Goal: Check status: Check status

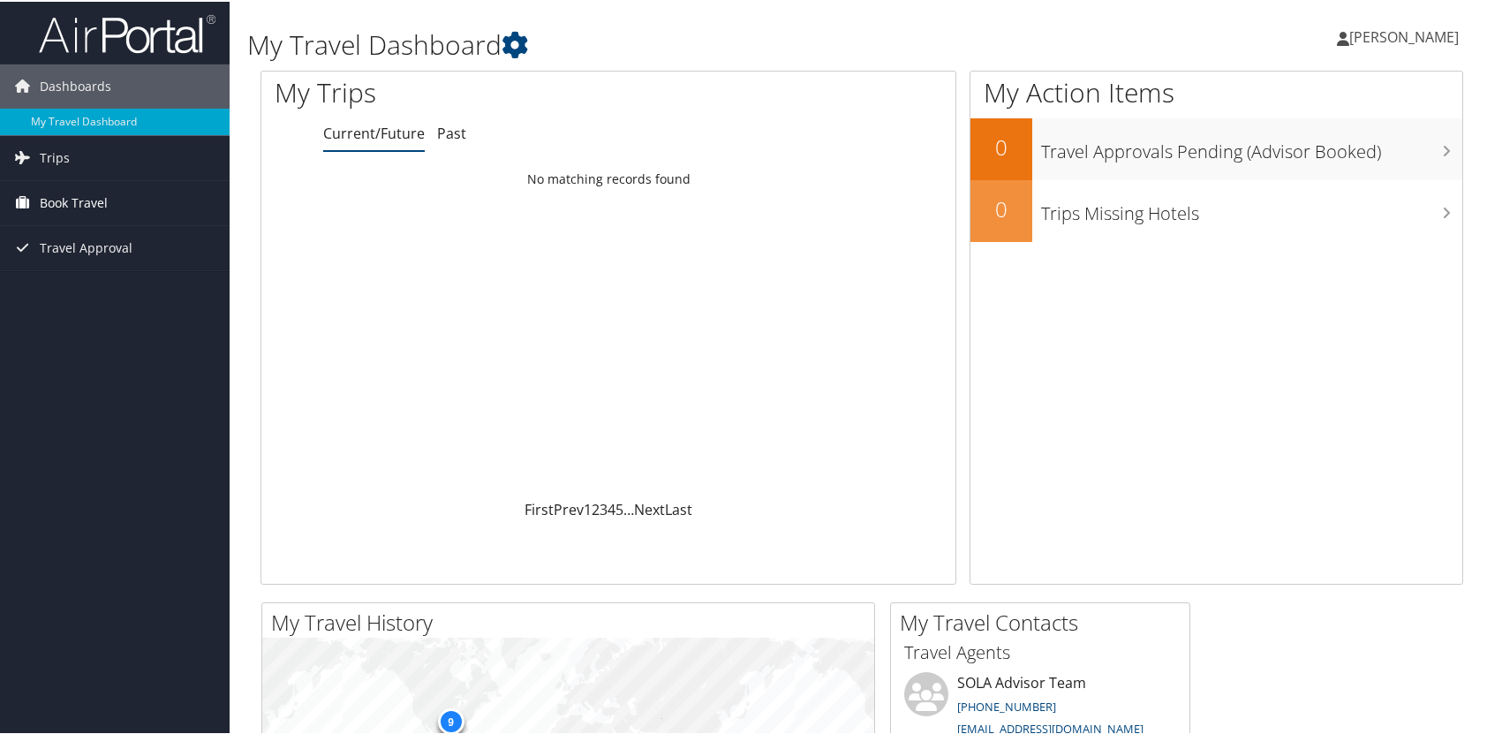
click at [95, 193] on span "Book Travel" at bounding box center [74, 201] width 68 height 44
click at [102, 234] on link "Approval Request (Beta)" at bounding box center [115, 236] width 230 height 26
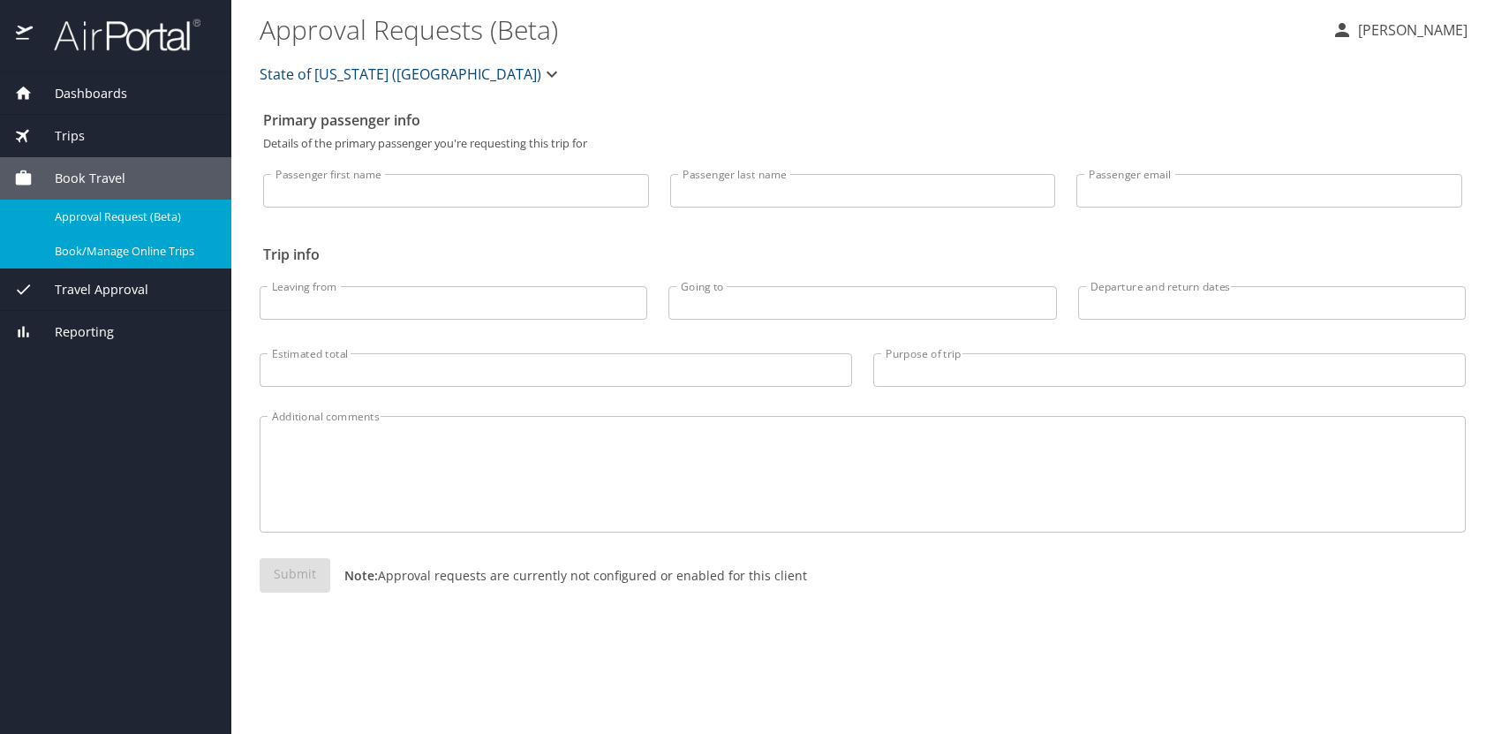
click at [141, 250] on span "Book/Manage Online Trips" at bounding box center [132, 251] width 155 height 17
click at [85, 281] on span "Travel Approval" at bounding box center [91, 289] width 116 height 19
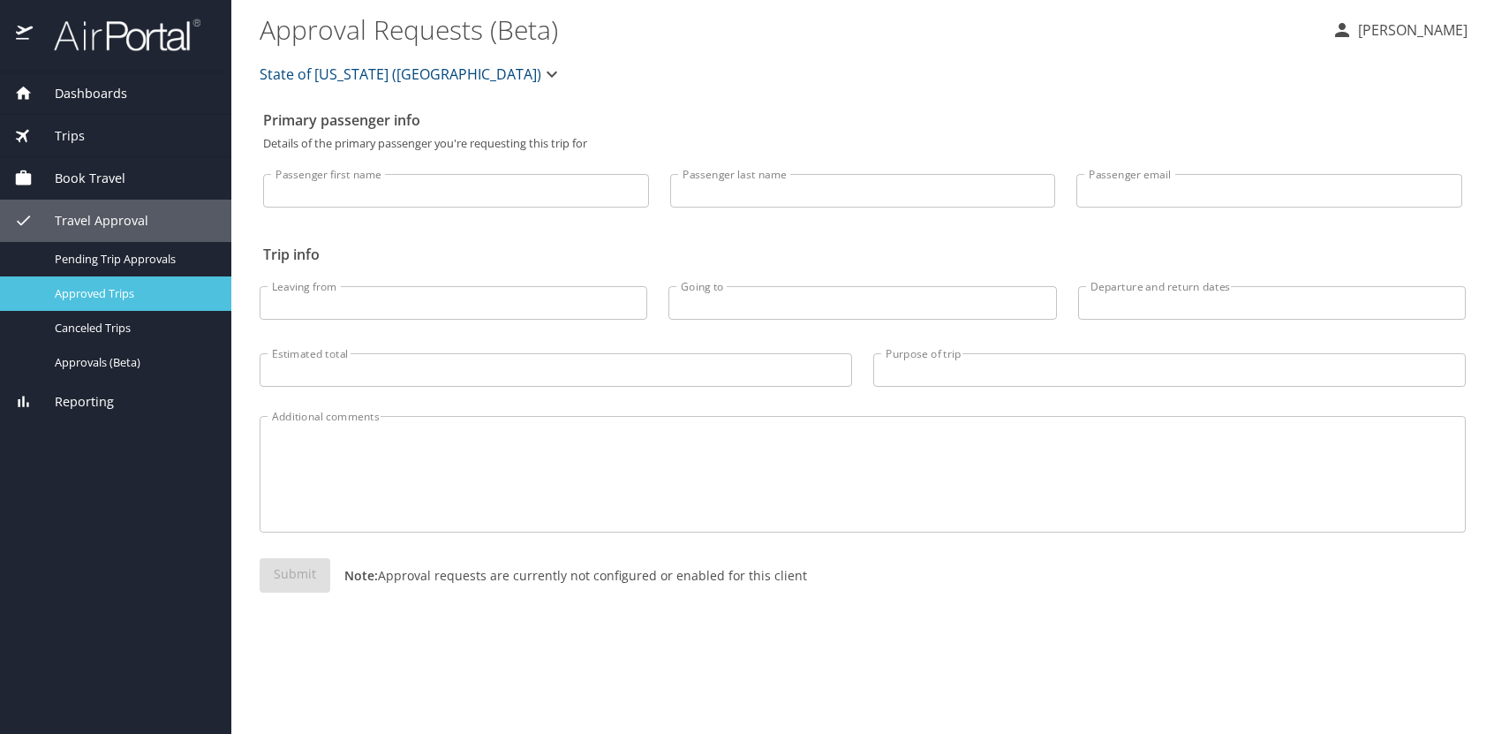
click at [176, 283] on div "Approved Trips" at bounding box center [115, 293] width 203 height 20
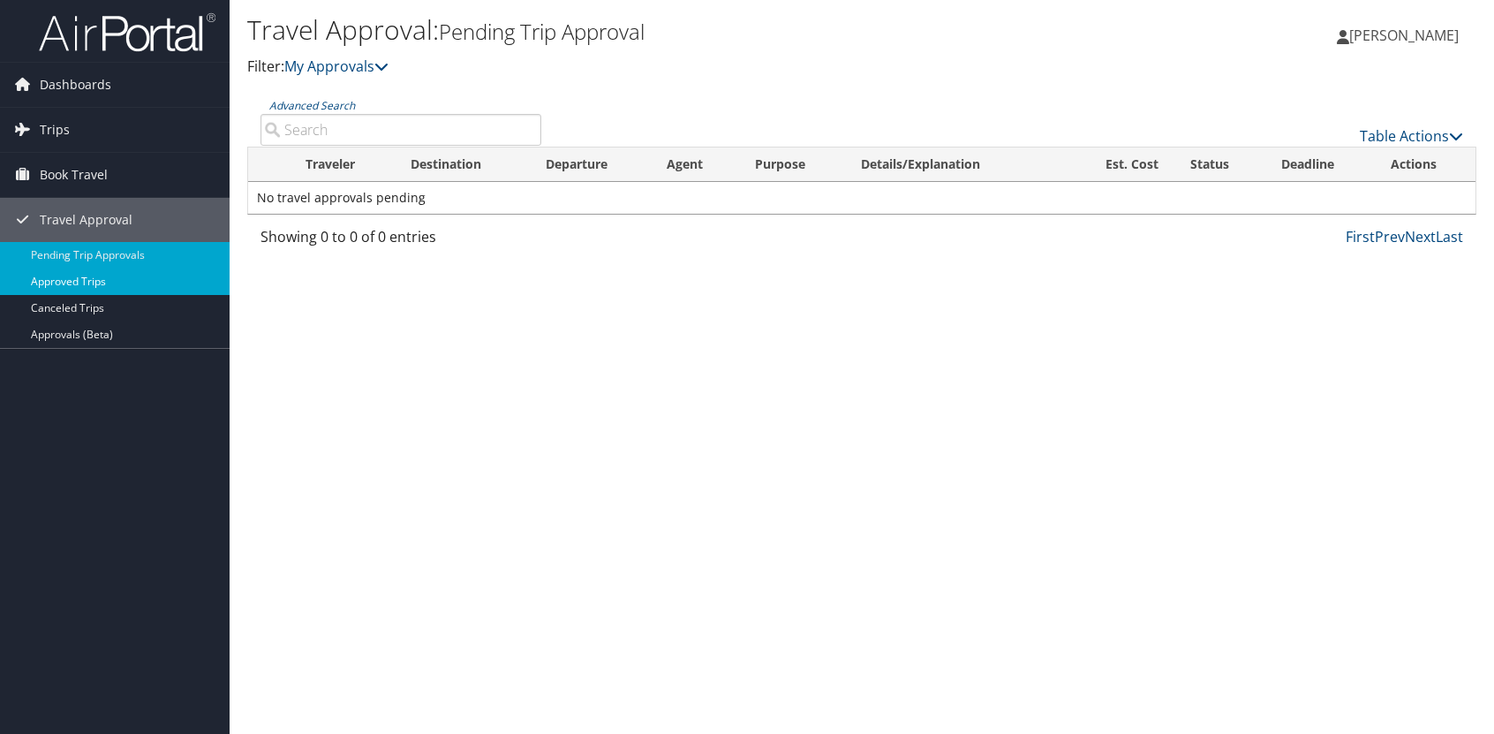
click at [147, 289] on link "Approved Trips" at bounding box center [115, 281] width 230 height 26
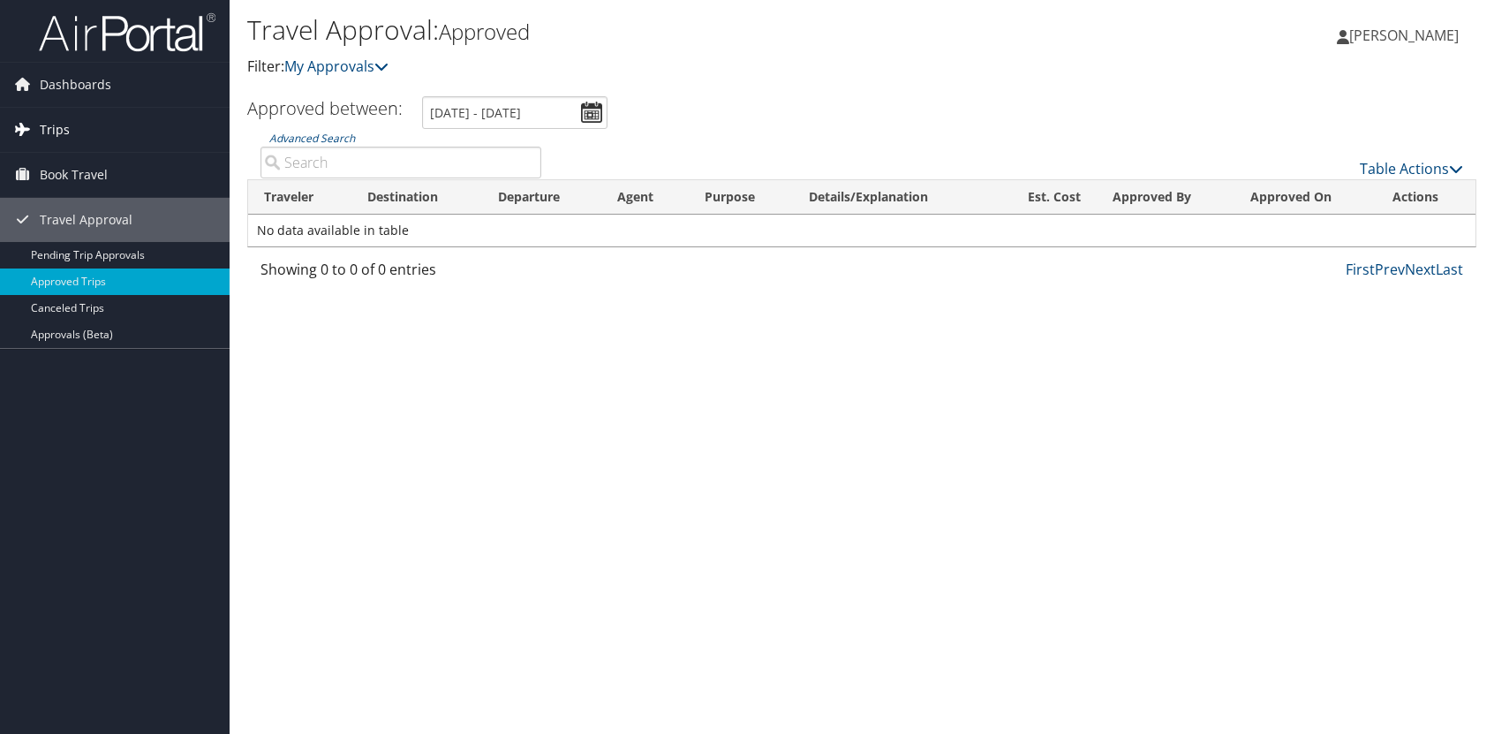
click at [49, 135] on span "Trips" at bounding box center [55, 130] width 30 height 44
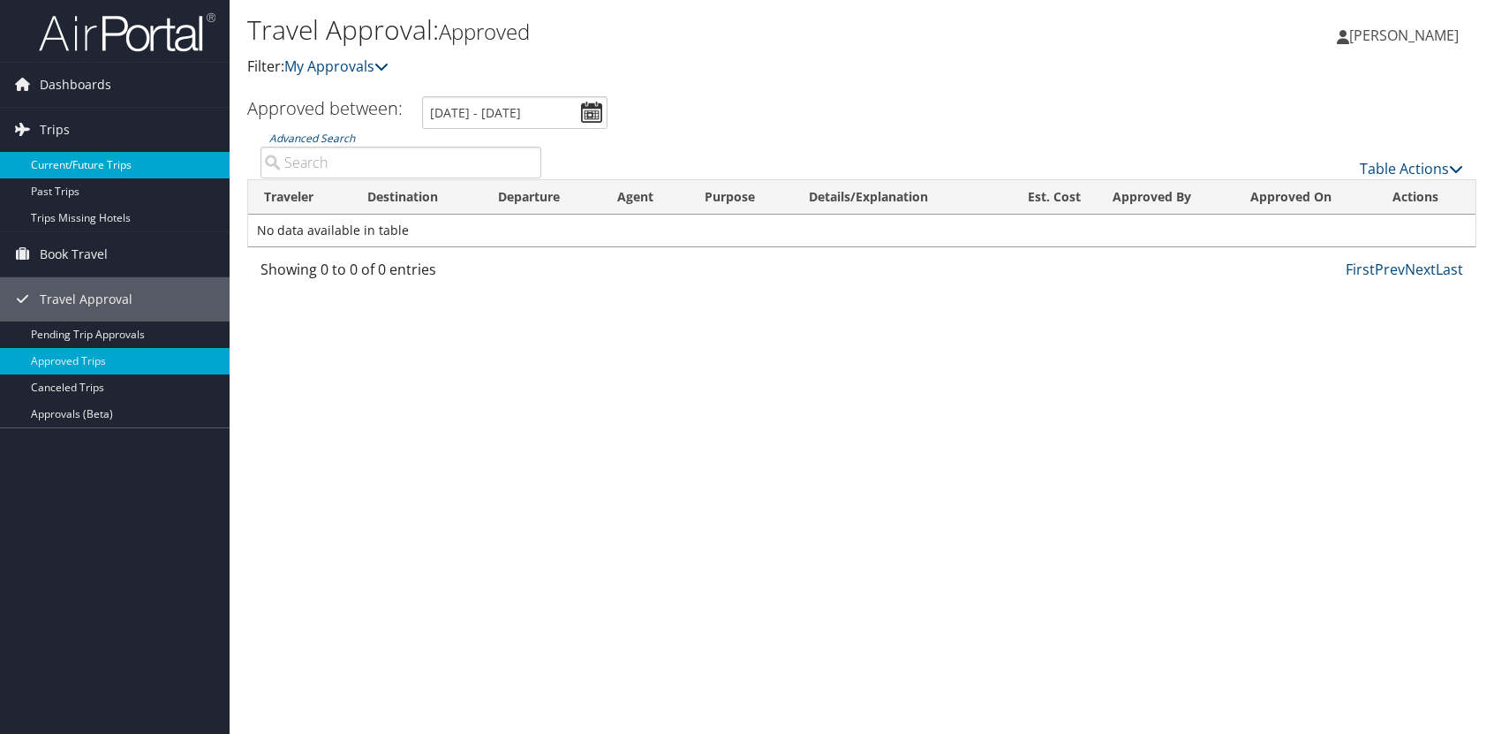
click at [55, 159] on link "Current/Future Trips" at bounding box center [115, 165] width 230 height 26
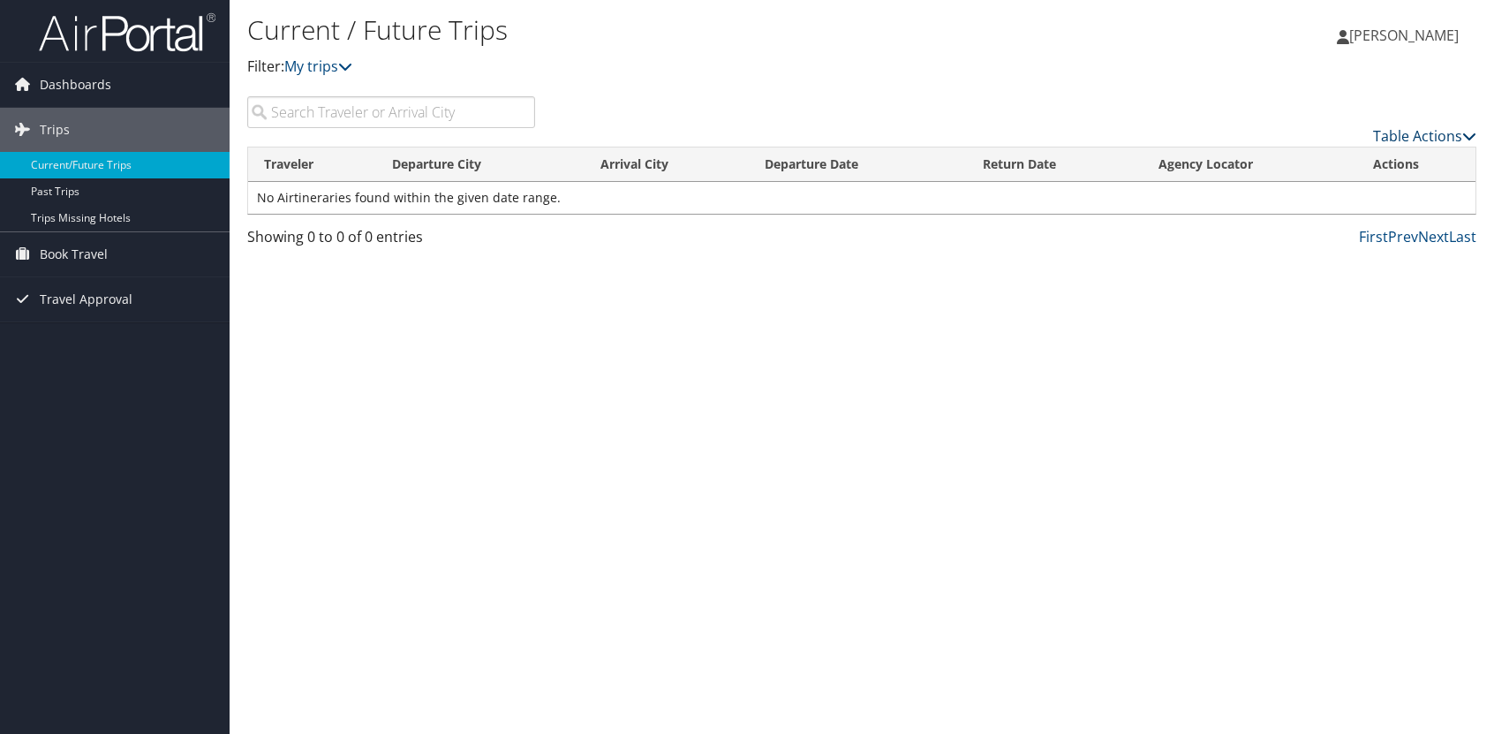
click at [1469, 132] on icon at bounding box center [1469, 136] width 14 height 14
click at [1308, 384] on div at bounding box center [747, 367] width 1494 height 734
click at [116, 295] on span "Travel Approval" at bounding box center [86, 299] width 93 height 44
click at [82, 411] on link "Approvals (Beta)" at bounding box center [115, 414] width 230 height 26
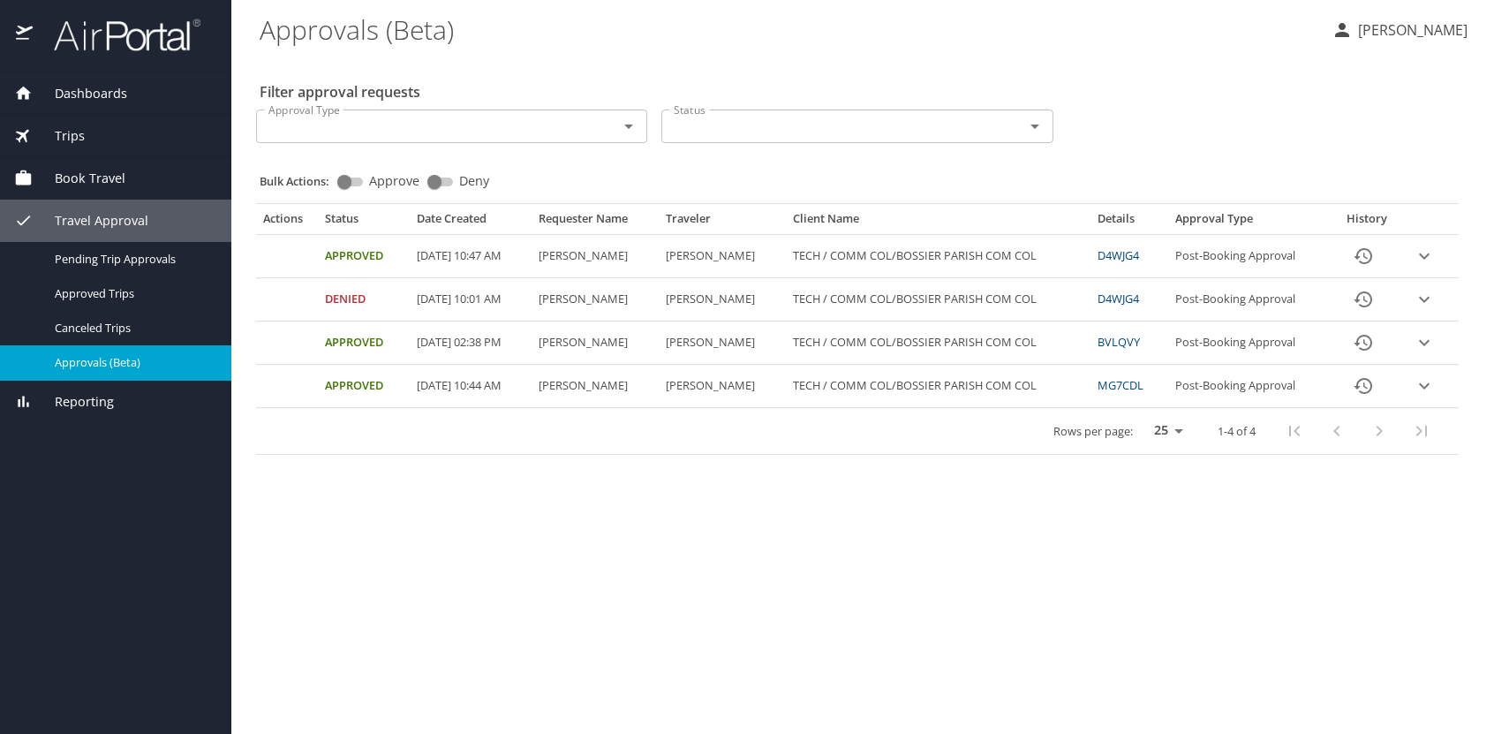
click at [1423, 253] on icon "expand row" at bounding box center [1424, 255] width 21 height 21
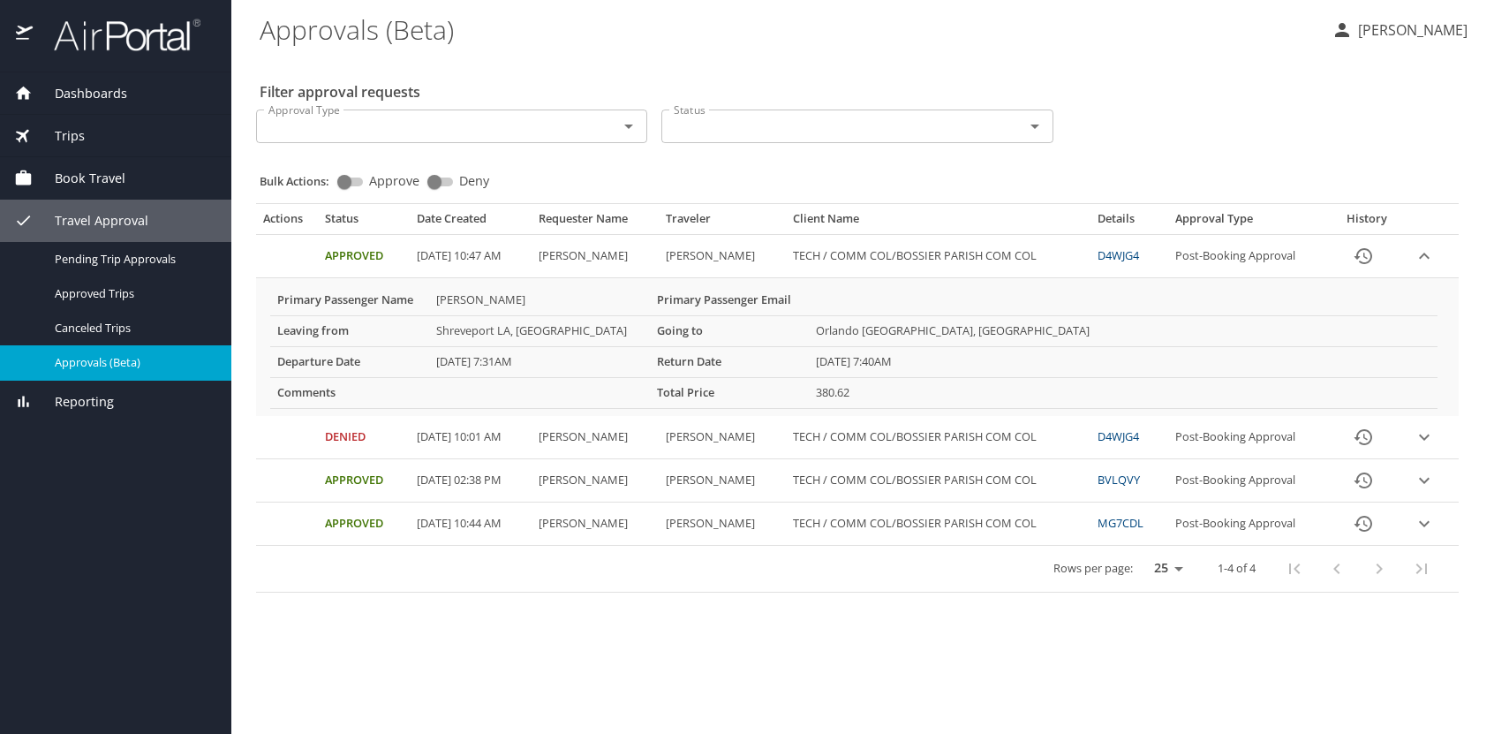
click at [1423, 253] on icon "expand row" at bounding box center [1424, 255] width 21 height 21
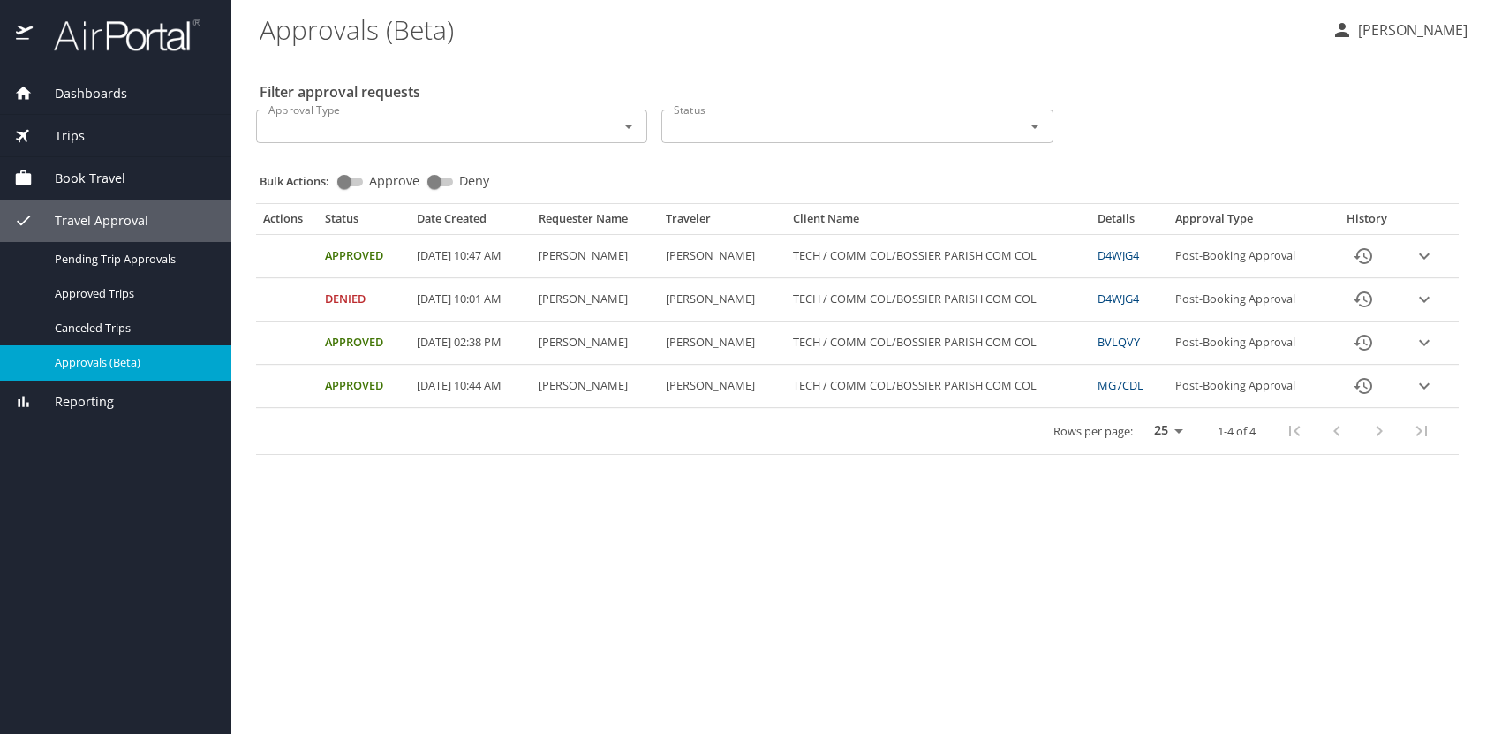
click at [1127, 258] on link "D4WJG4" at bounding box center [1119, 255] width 42 height 16
click at [1132, 260] on link "D4WJG4" at bounding box center [1119, 255] width 42 height 16
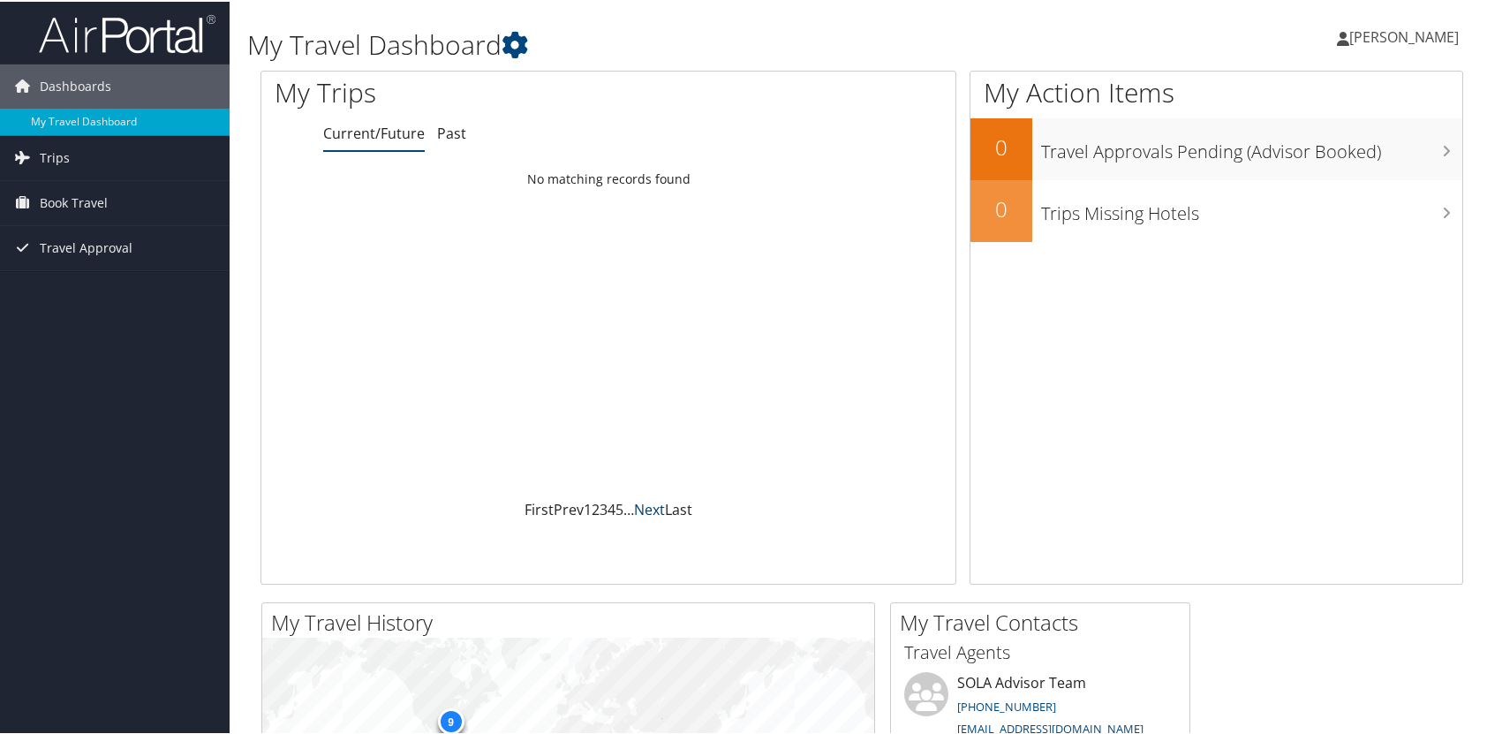
click at [646, 507] on link "Next" at bounding box center [649, 507] width 31 height 19
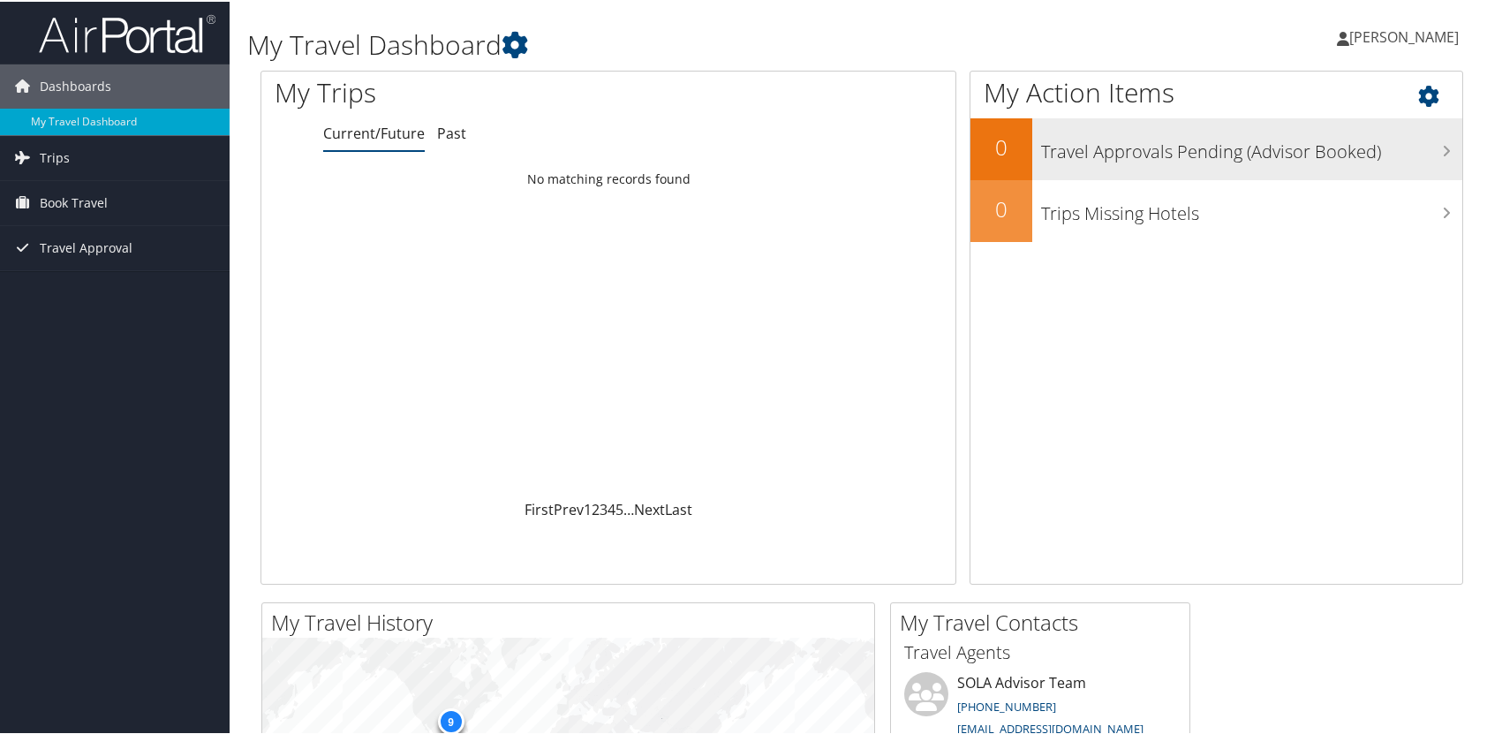
click at [1420, 160] on h3 "Travel Approvals Pending (Advisor Booked)" at bounding box center [1251, 146] width 421 height 34
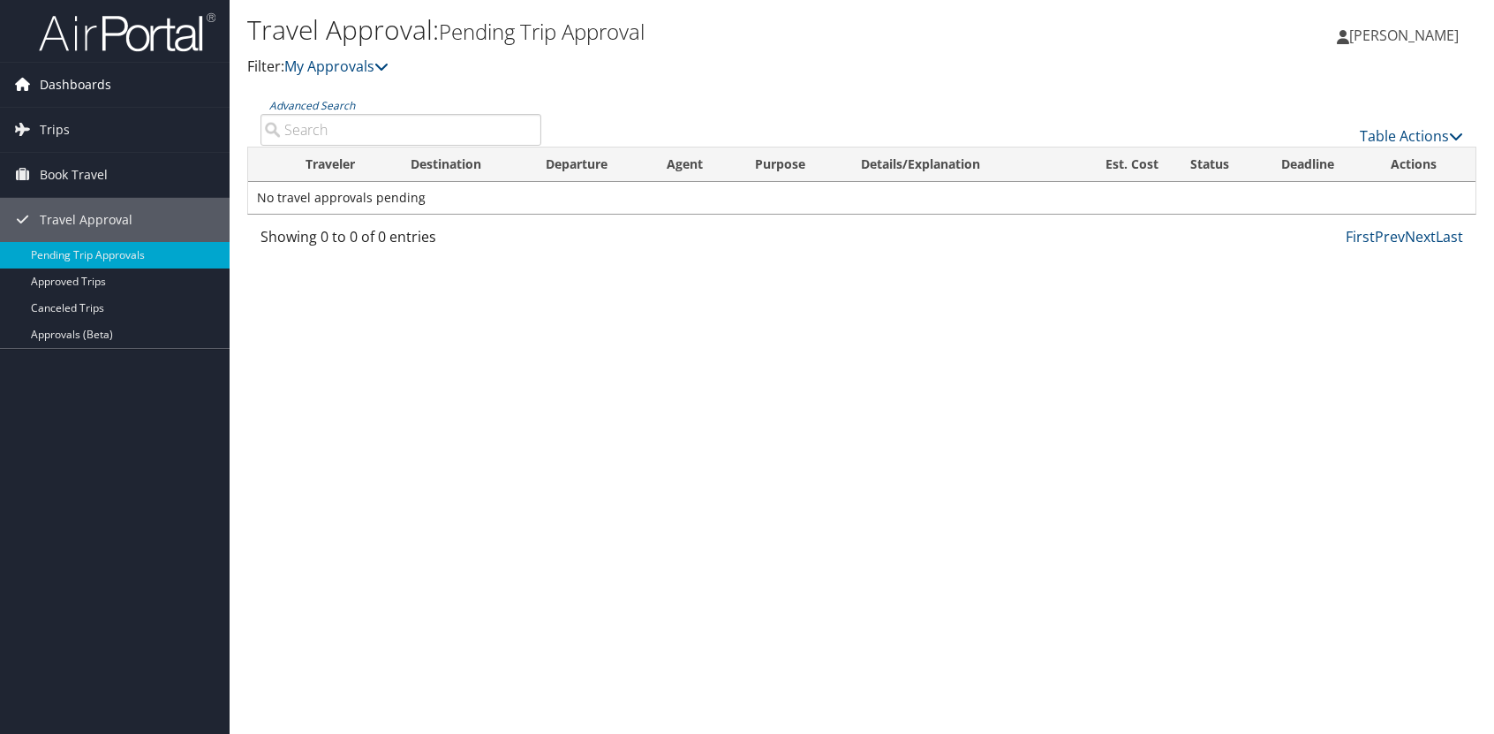
click at [78, 94] on span "Dashboards" at bounding box center [76, 85] width 72 height 44
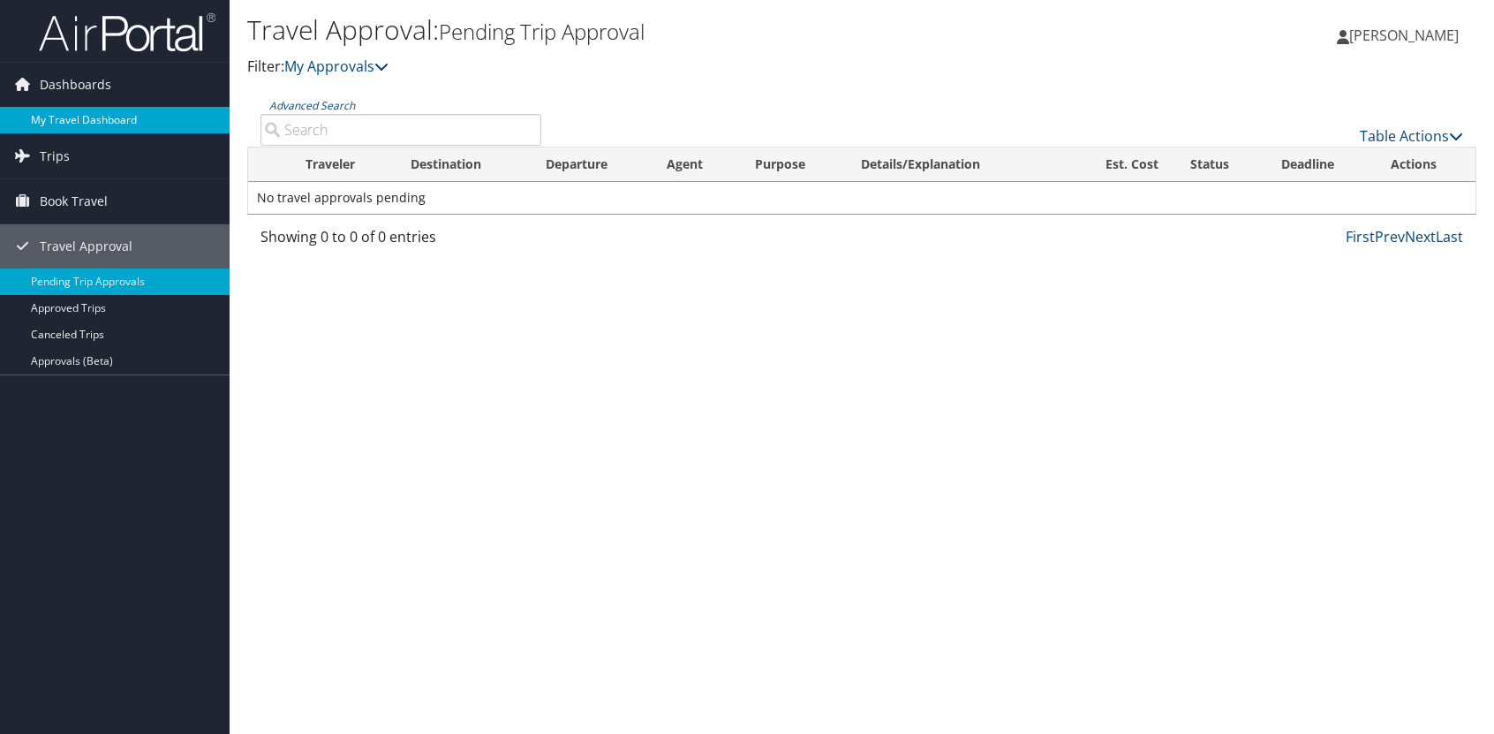
click at [77, 119] on link "My Travel Dashboard" at bounding box center [115, 120] width 230 height 26
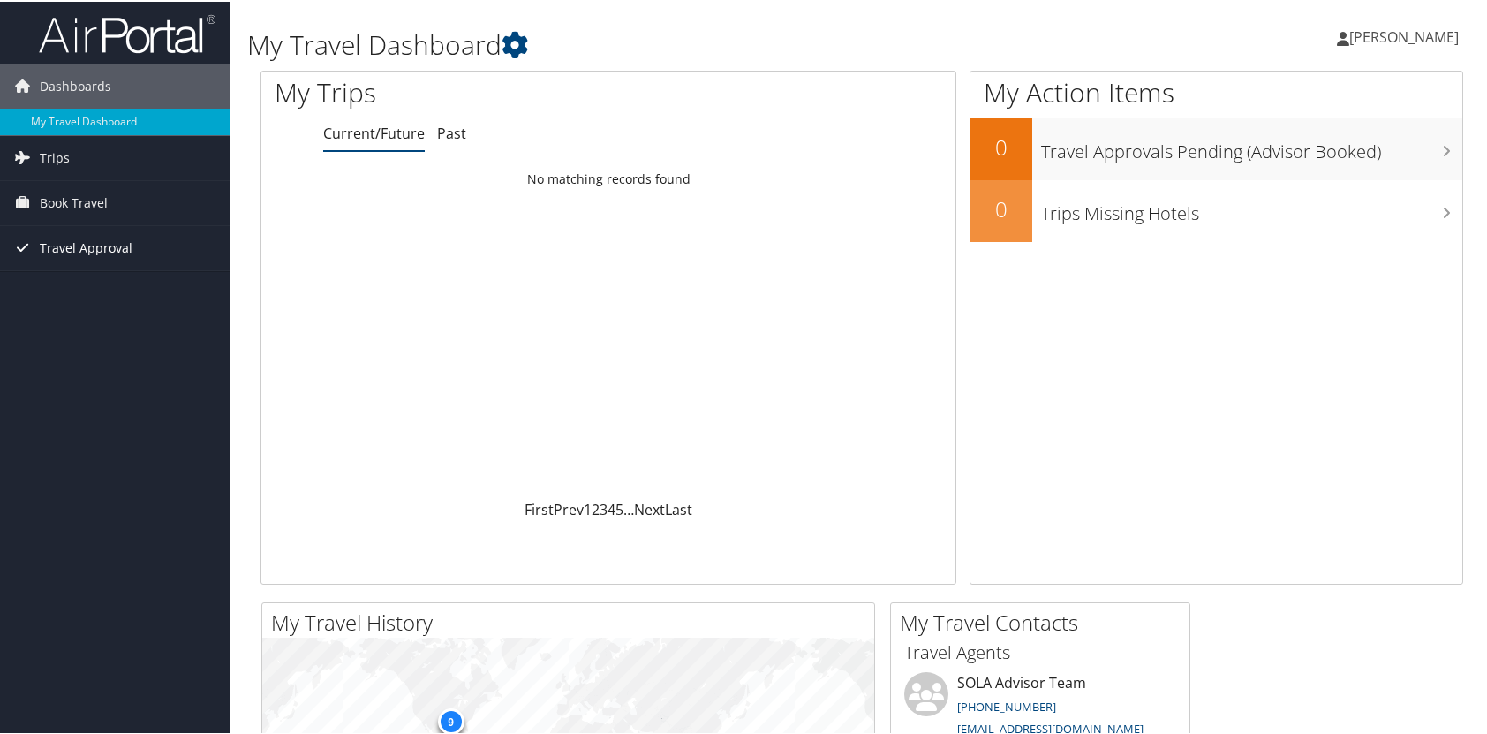
click at [98, 238] on span "Travel Approval" at bounding box center [86, 246] width 93 height 44
click at [82, 198] on span "Book Travel" at bounding box center [74, 201] width 68 height 44
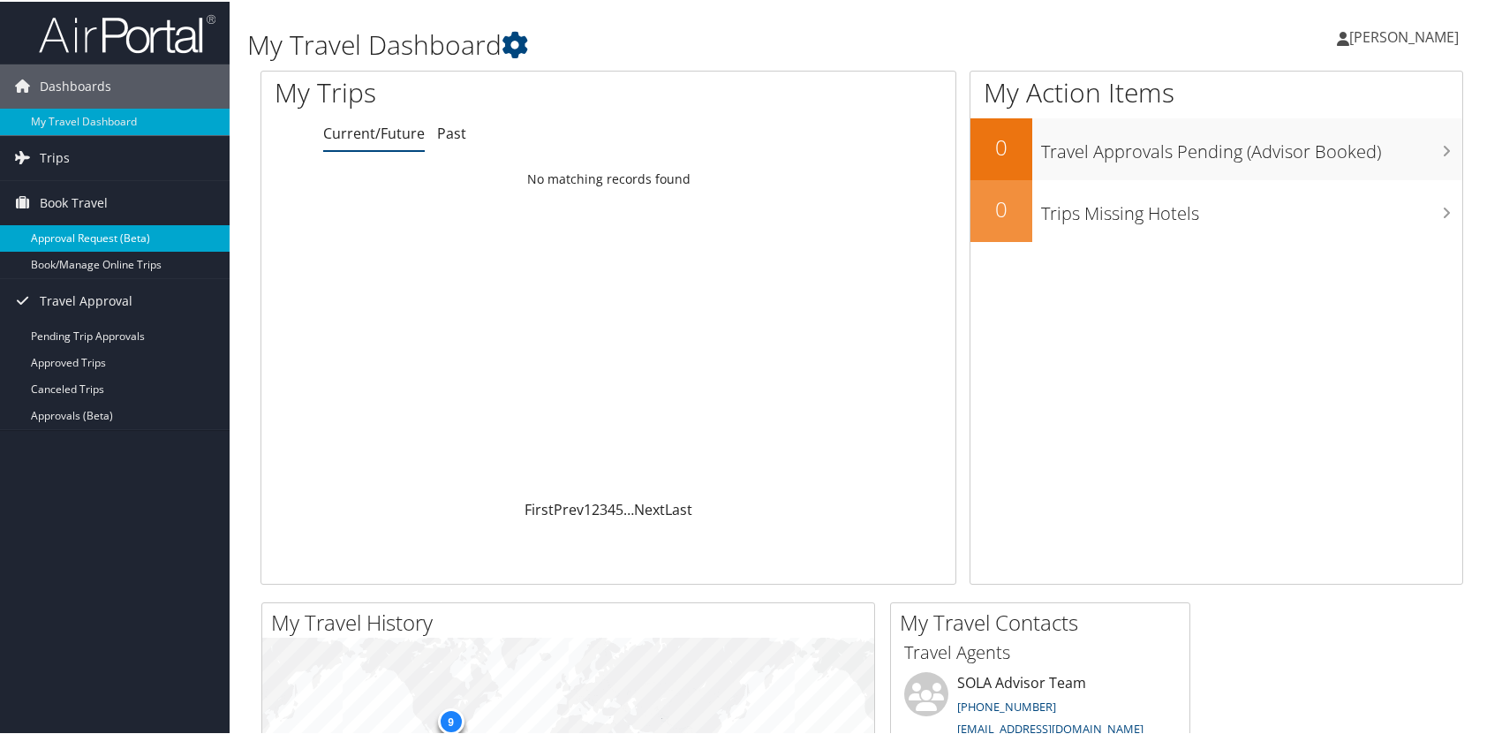
click at [87, 225] on link "Approval Request (Beta)" at bounding box center [115, 236] width 230 height 26
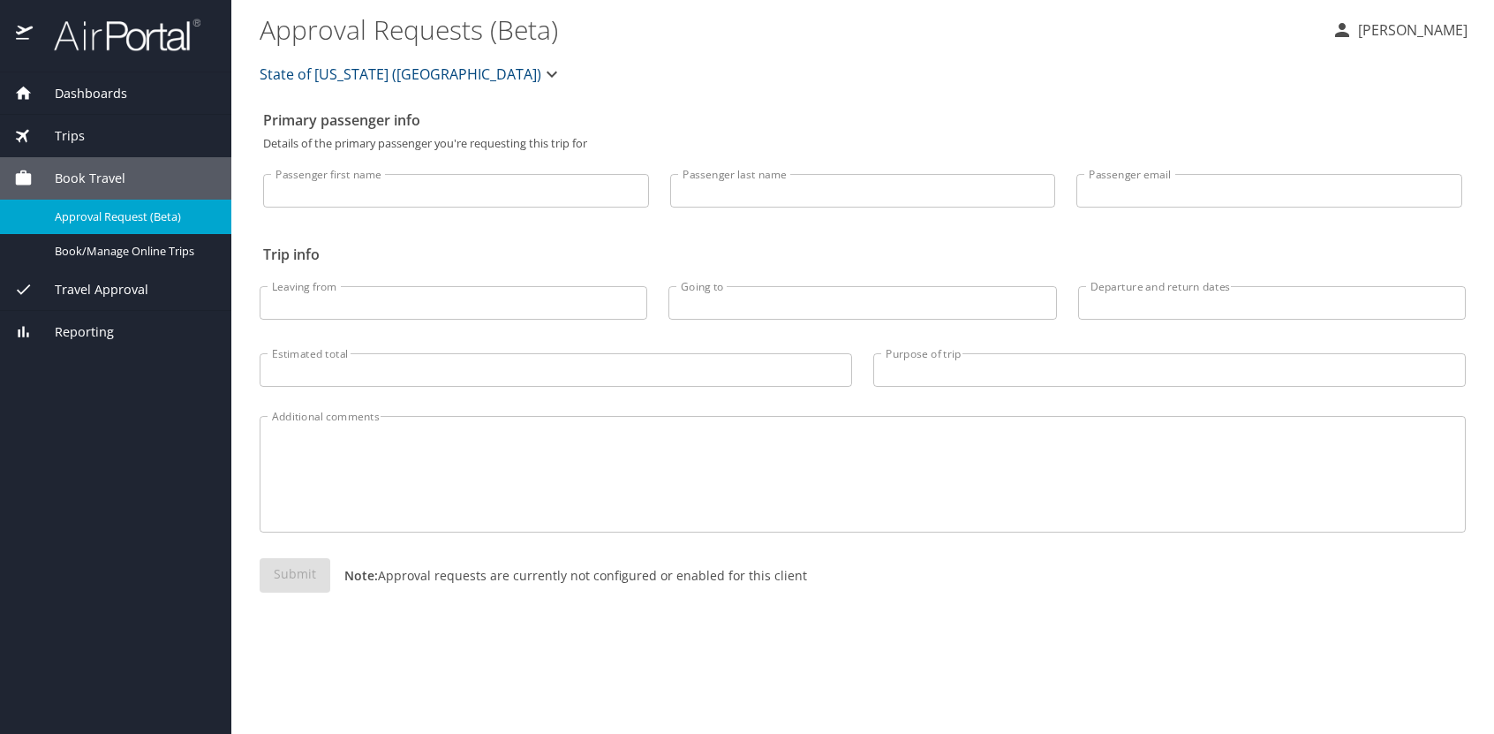
click at [88, 330] on span "Reporting" at bounding box center [73, 331] width 81 height 19
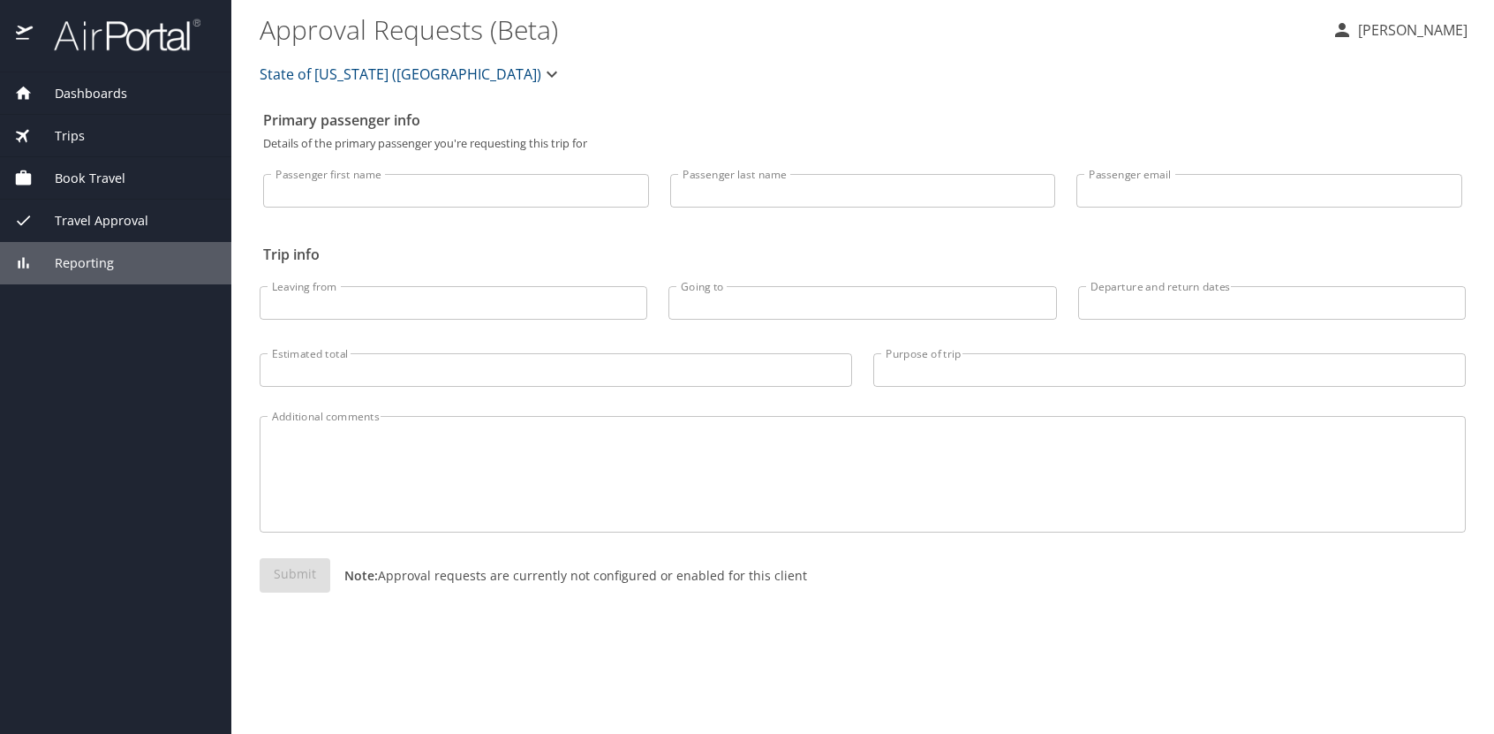
click at [110, 223] on span "Travel Approval" at bounding box center [91, 220] width 116 height 19
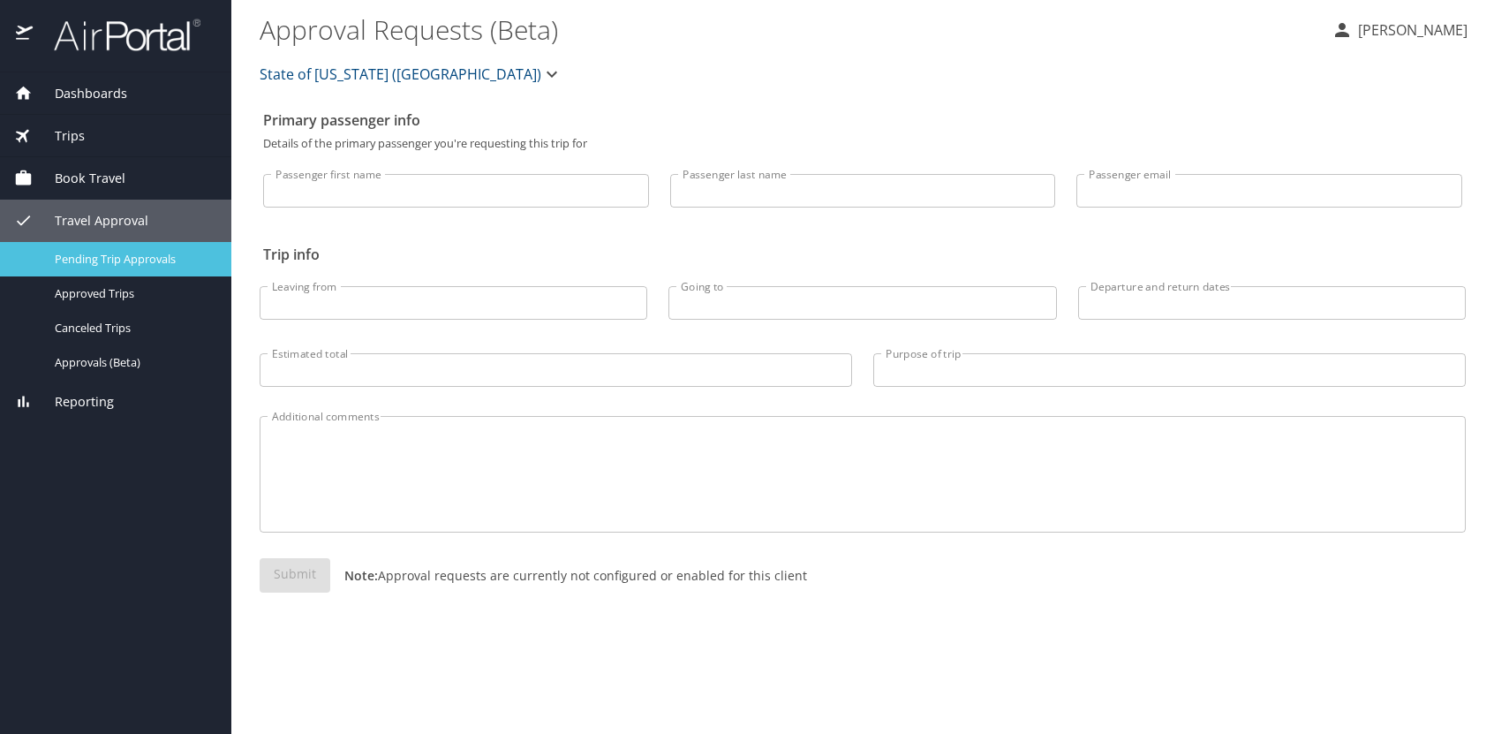
click at [124, 257] on span "Pending Trip Approvals" at bounding box center [132, 259] width 155 height 17
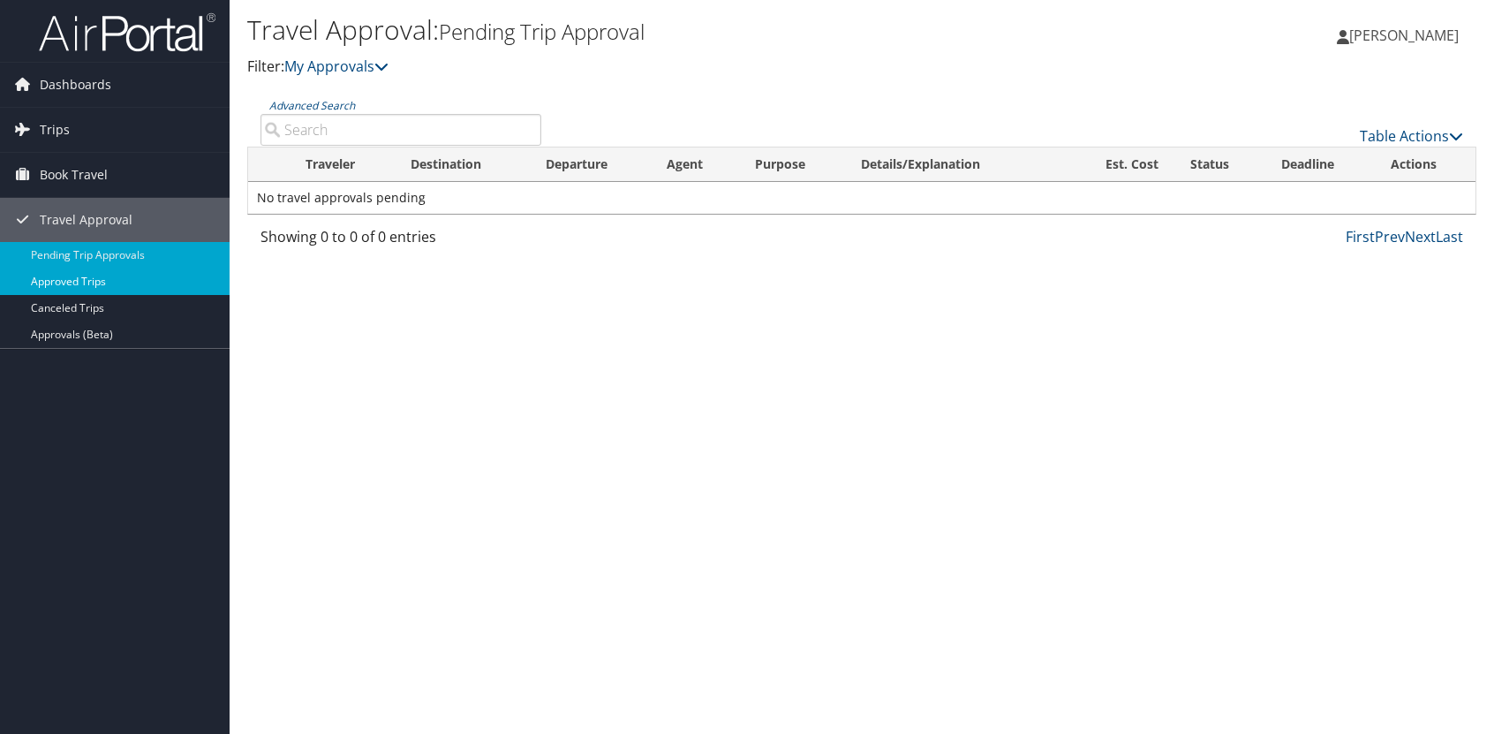
click at [113, 290] on link "Approved Trips" at bounding box center [115, 281] width 230 height 26
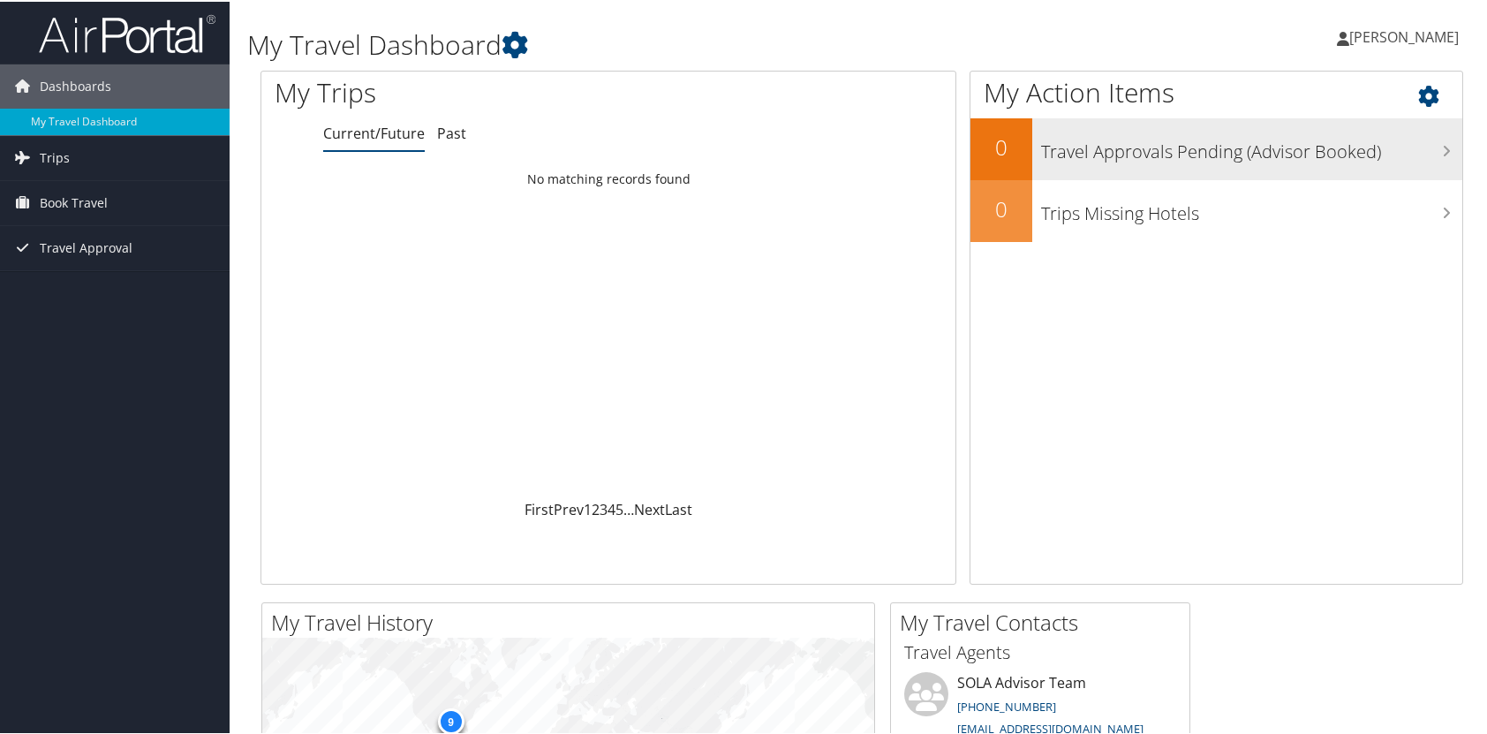
click at [1155, 157] on h3 "Travel Approvals Pending (Advisor Booked)" at bounding box center [1251, 146] width 421 height 34
